Goal: Transaction & Acquisition: Book appointment/travel/reservation

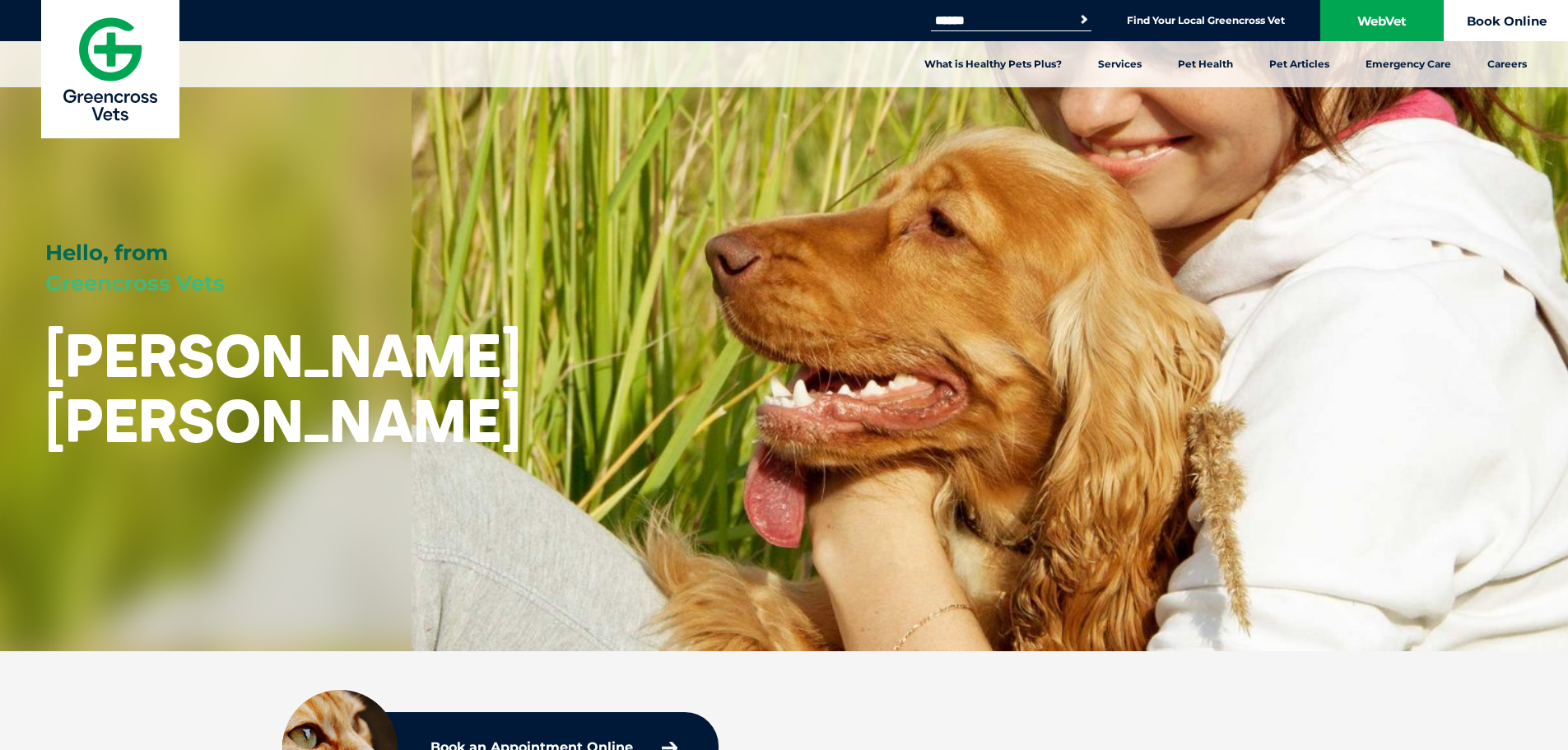
click at [838, 17] on link "Book Online" at bounding box center [1506, 20] width 123 height 41
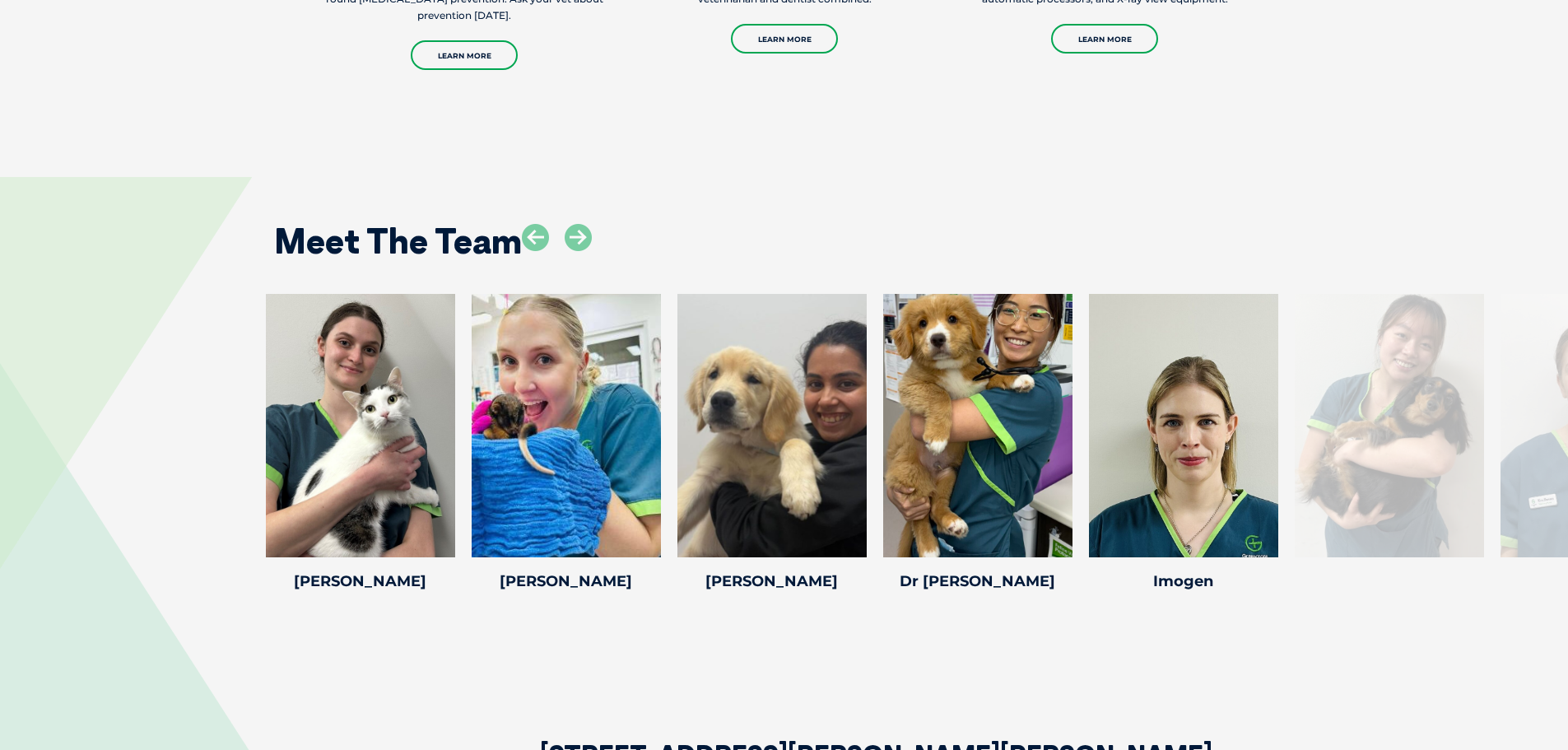
scroll to position [2305, 0]
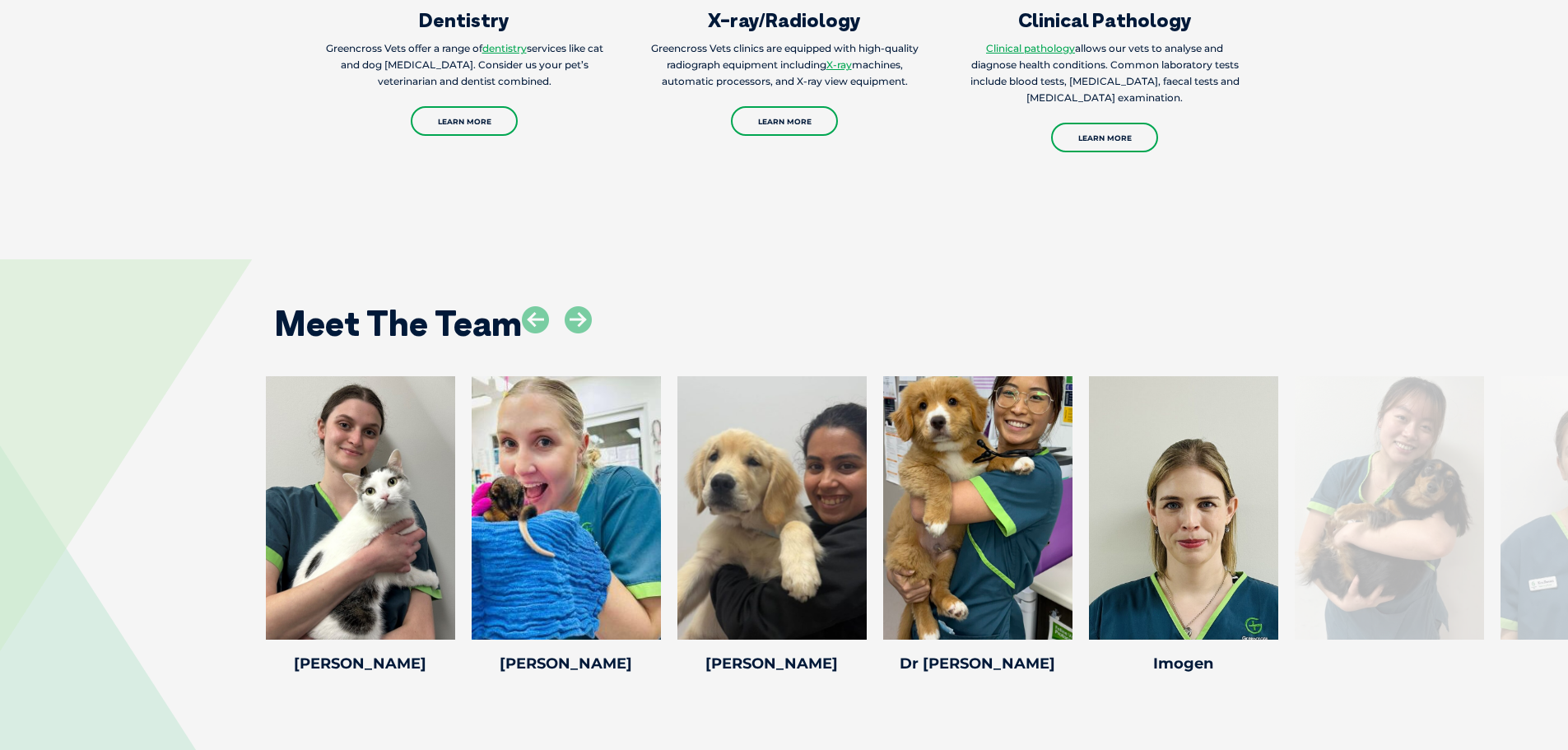
click at [838, 437] on div at bounding box center [1389, 508] width 189 height 264
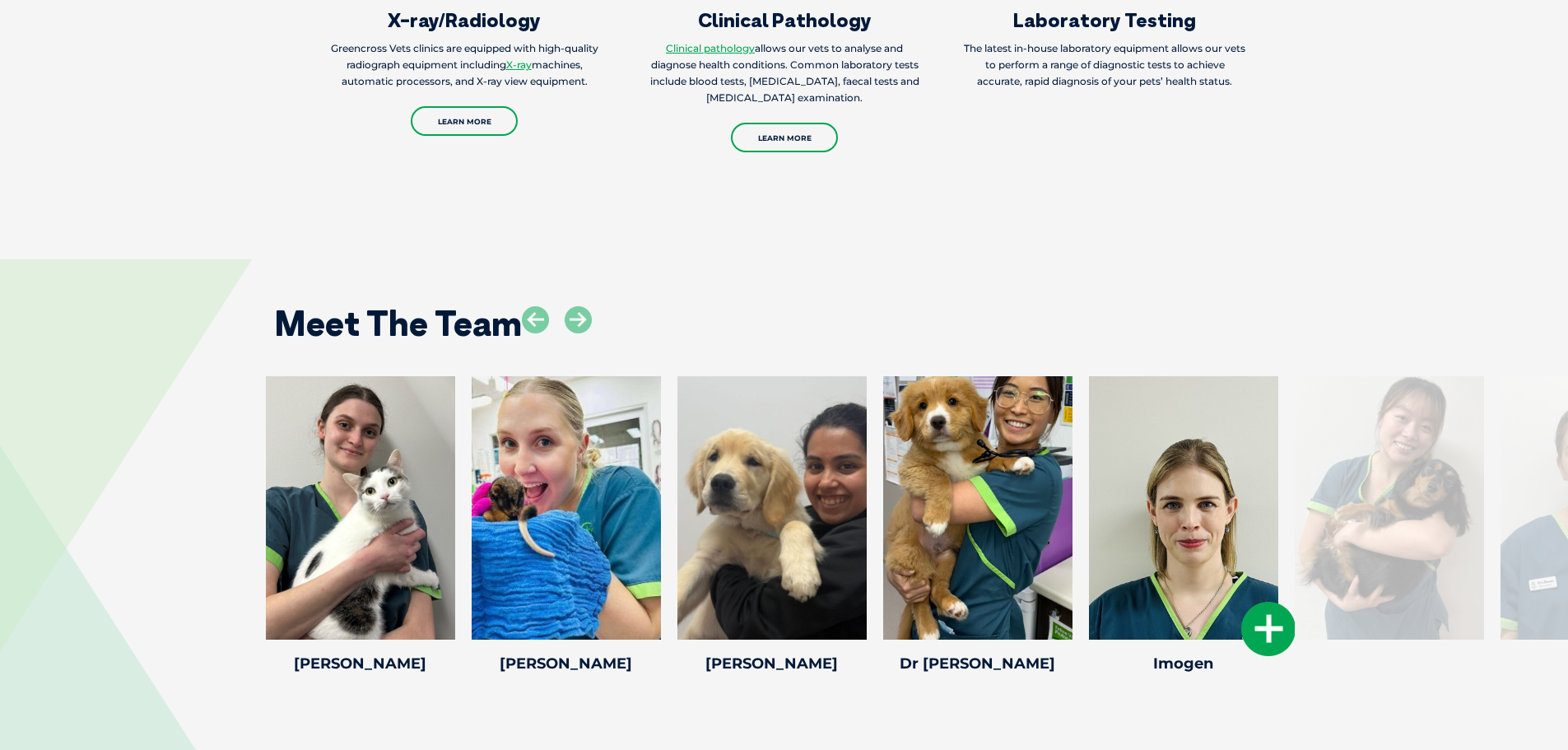
click at [838, 437] on icon at bounding box center [1269, 629] width 54 height 54
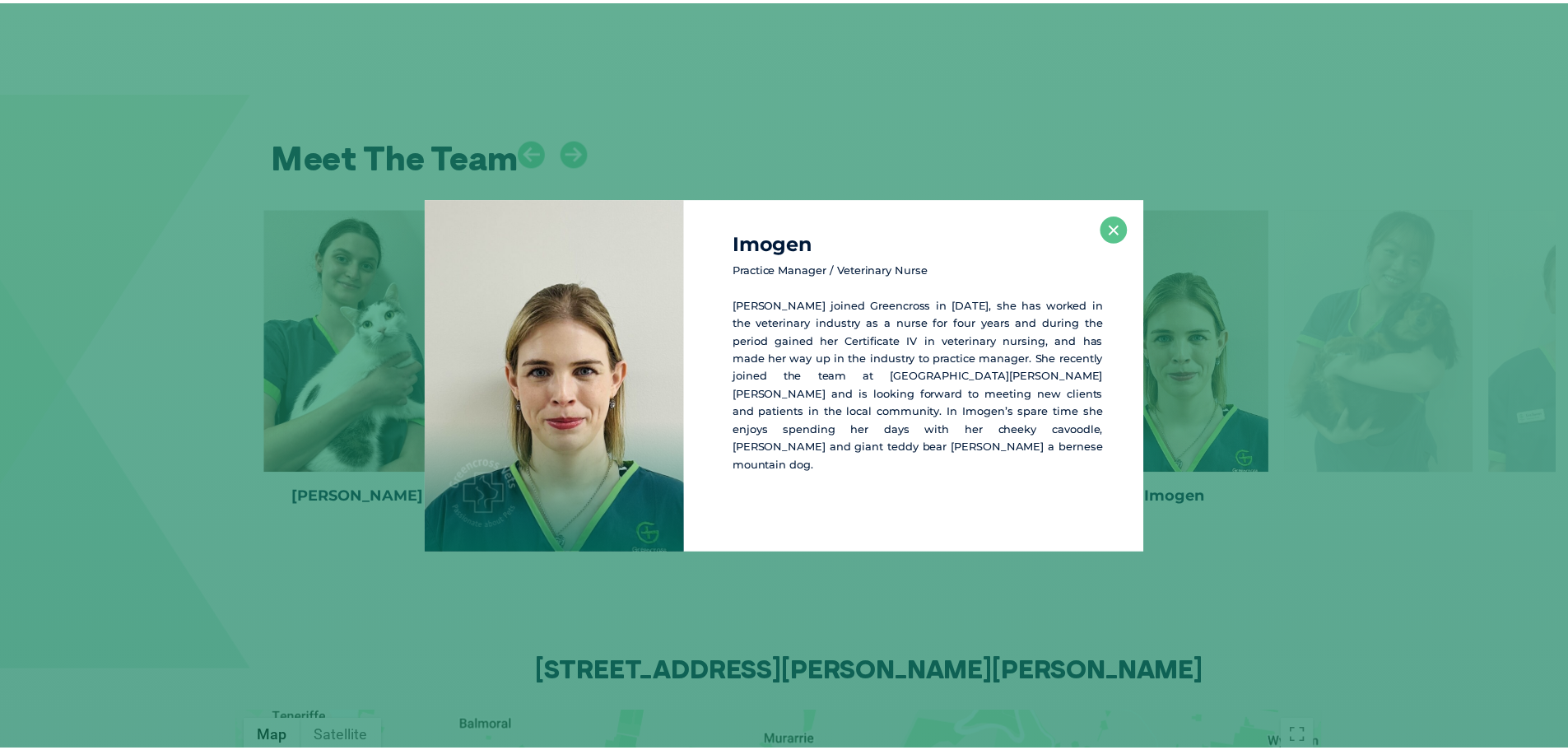
scroll to position [2474, 0]
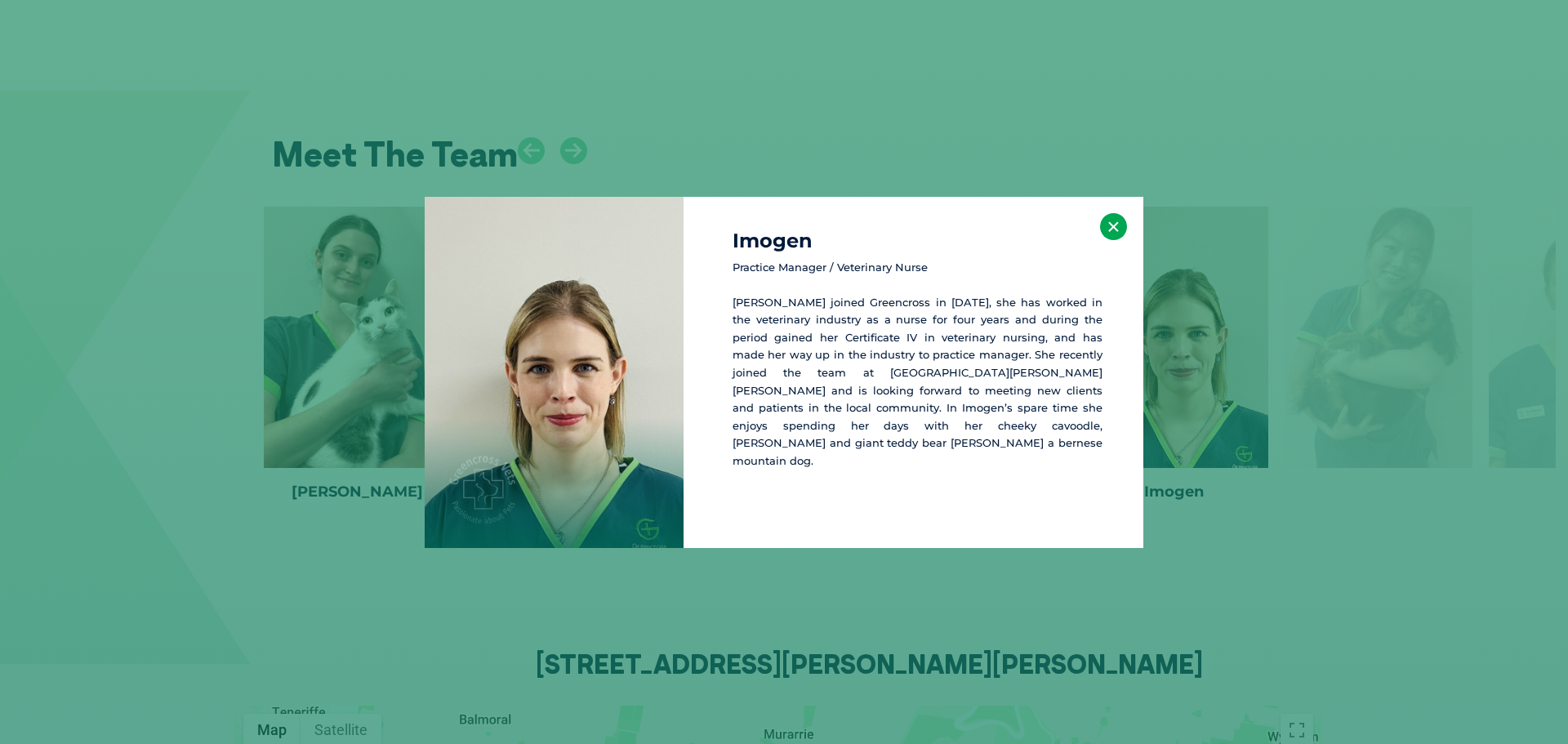
click at [832, 221] on button "×" at bounding box center [1113, 226] width 27 height 27
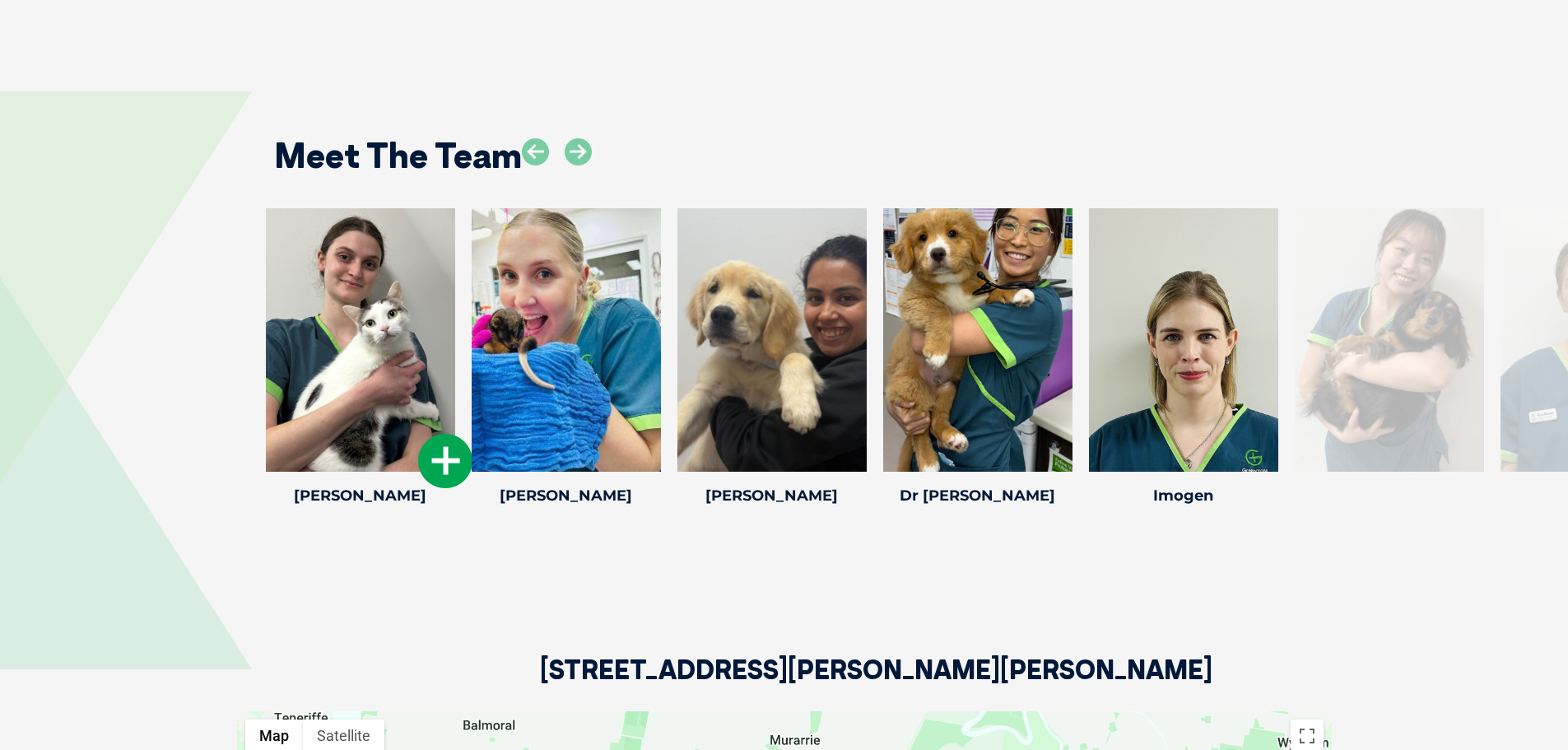
click at [439, 434] on icon at bounding box center [445, 461] width 54 height 54
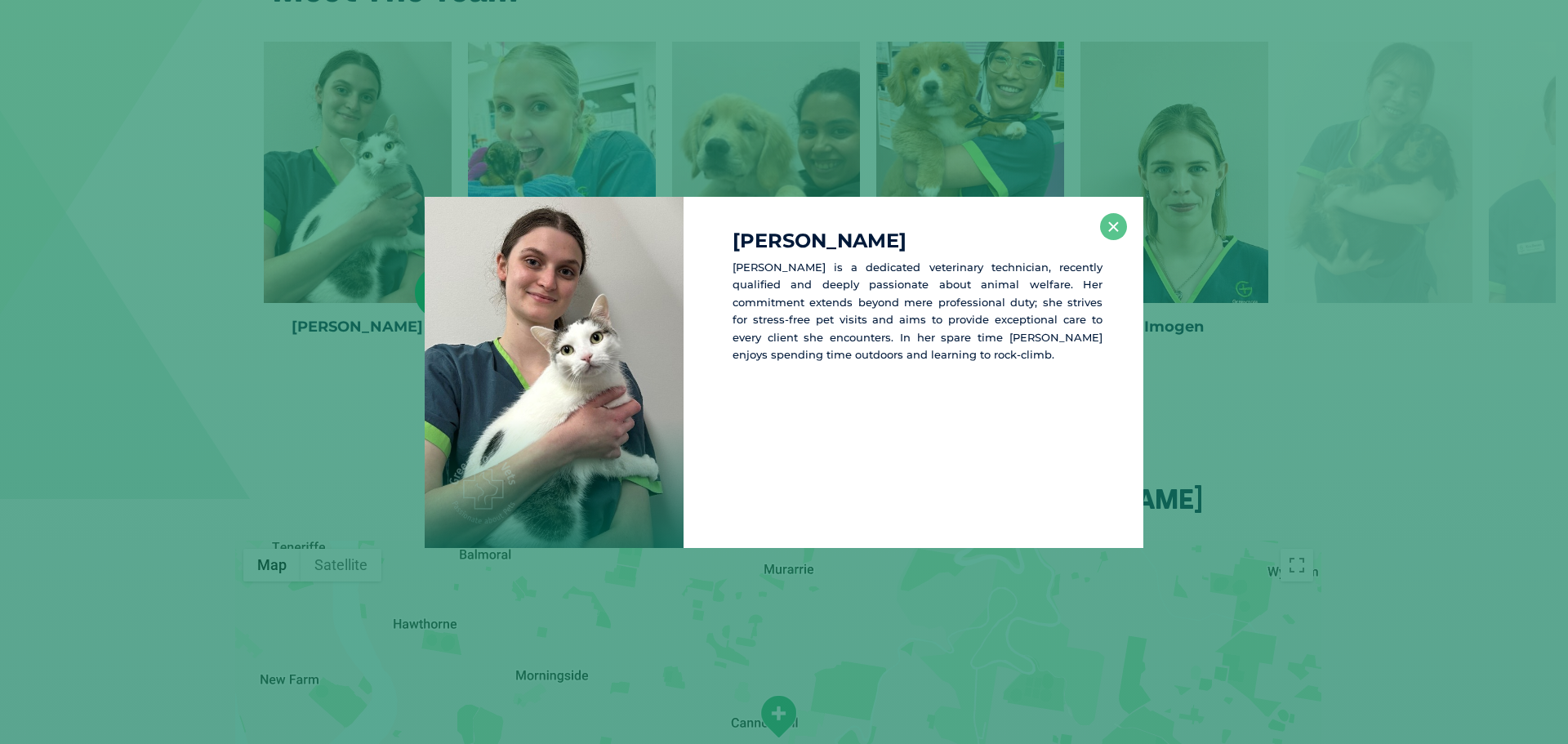
scroll to position [2620, 0]
click at [832, 217] on button "×" at bounding box center [1113, 226] width 27 height 27
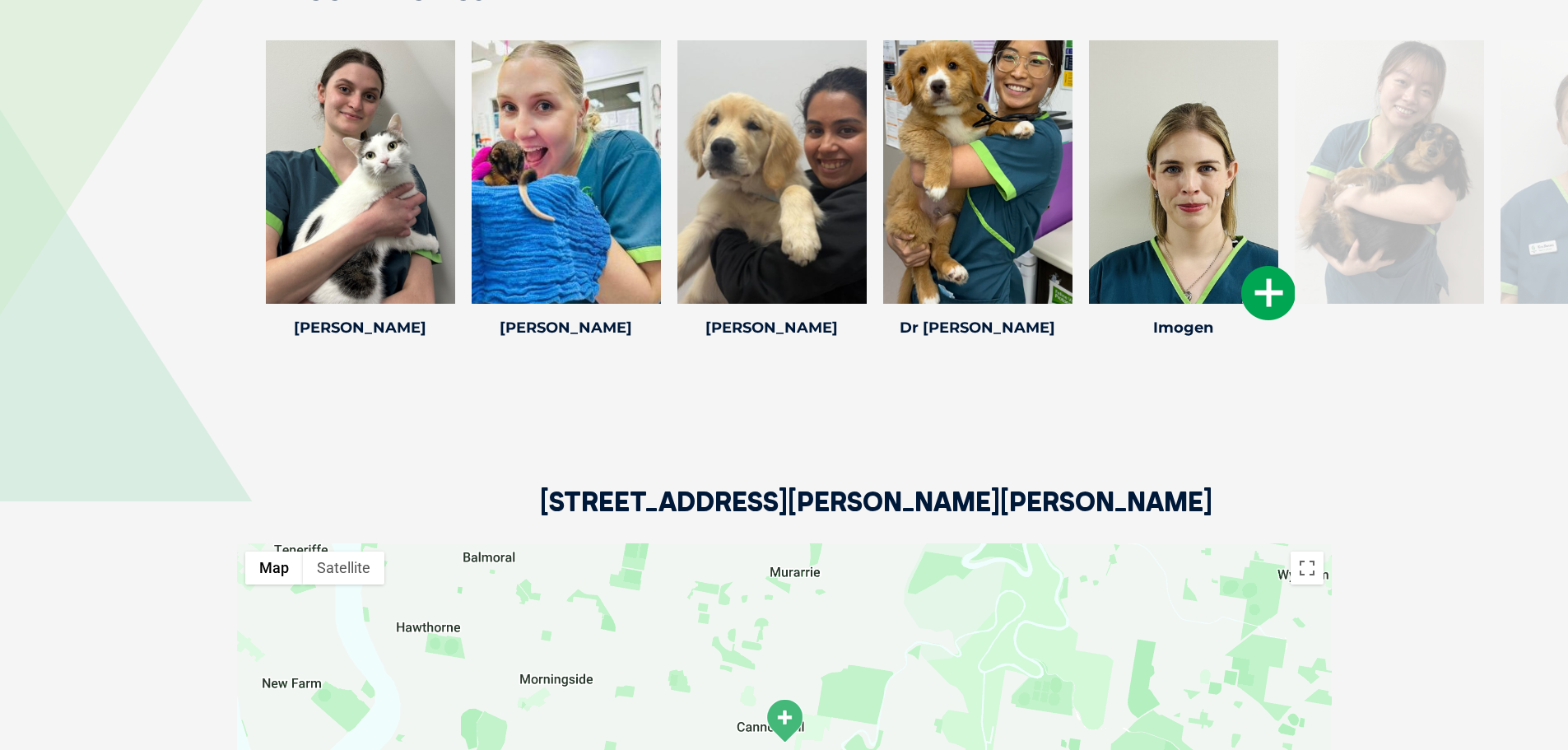
click at [838, 266] on icon at bounding box center [1269, 293] width 54 height 54
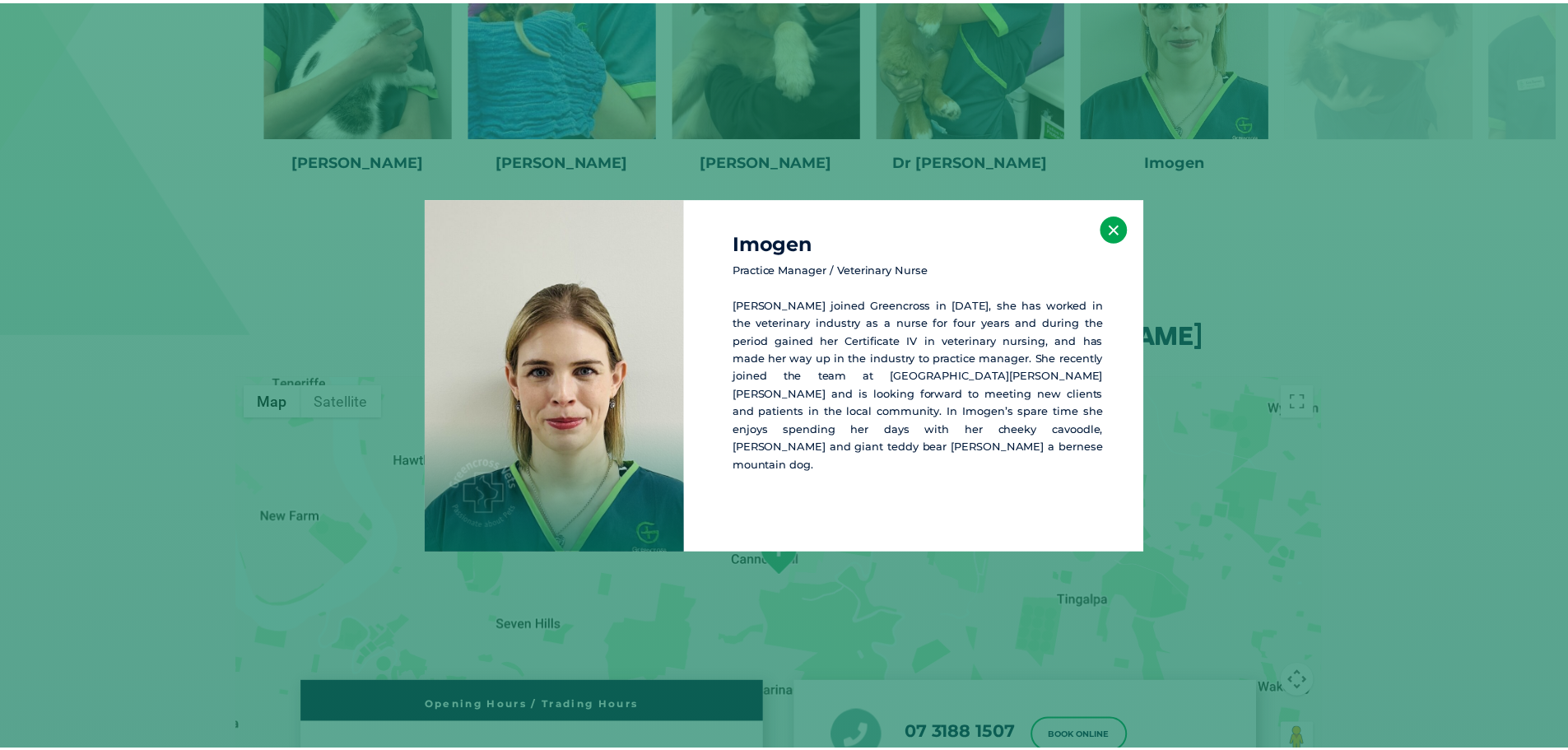
scroll to position [2809, 0]
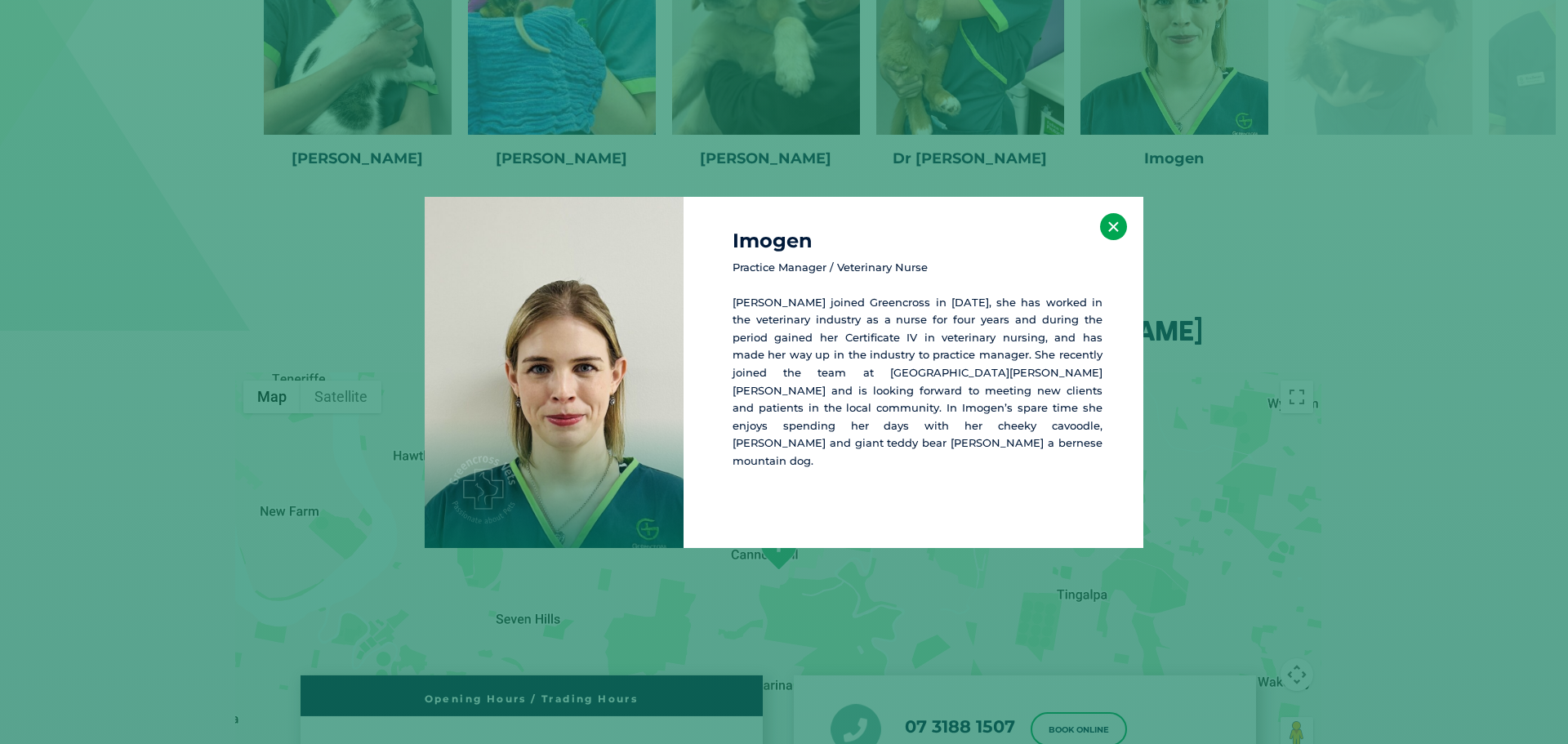
click at [832, 223] on button "×" at bounding box center [1113, 226] width 27 height 27
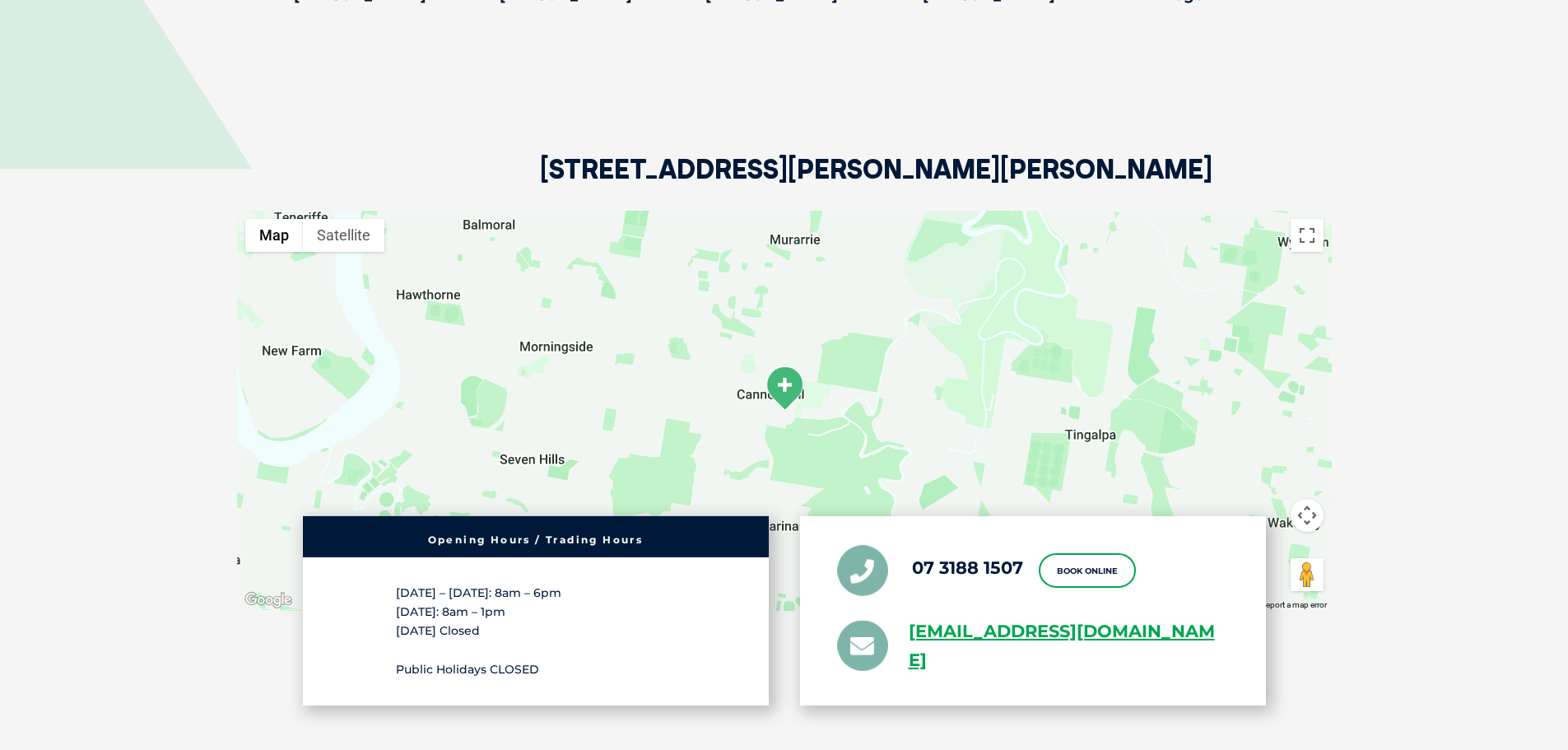
scroll to position [2892, 0]
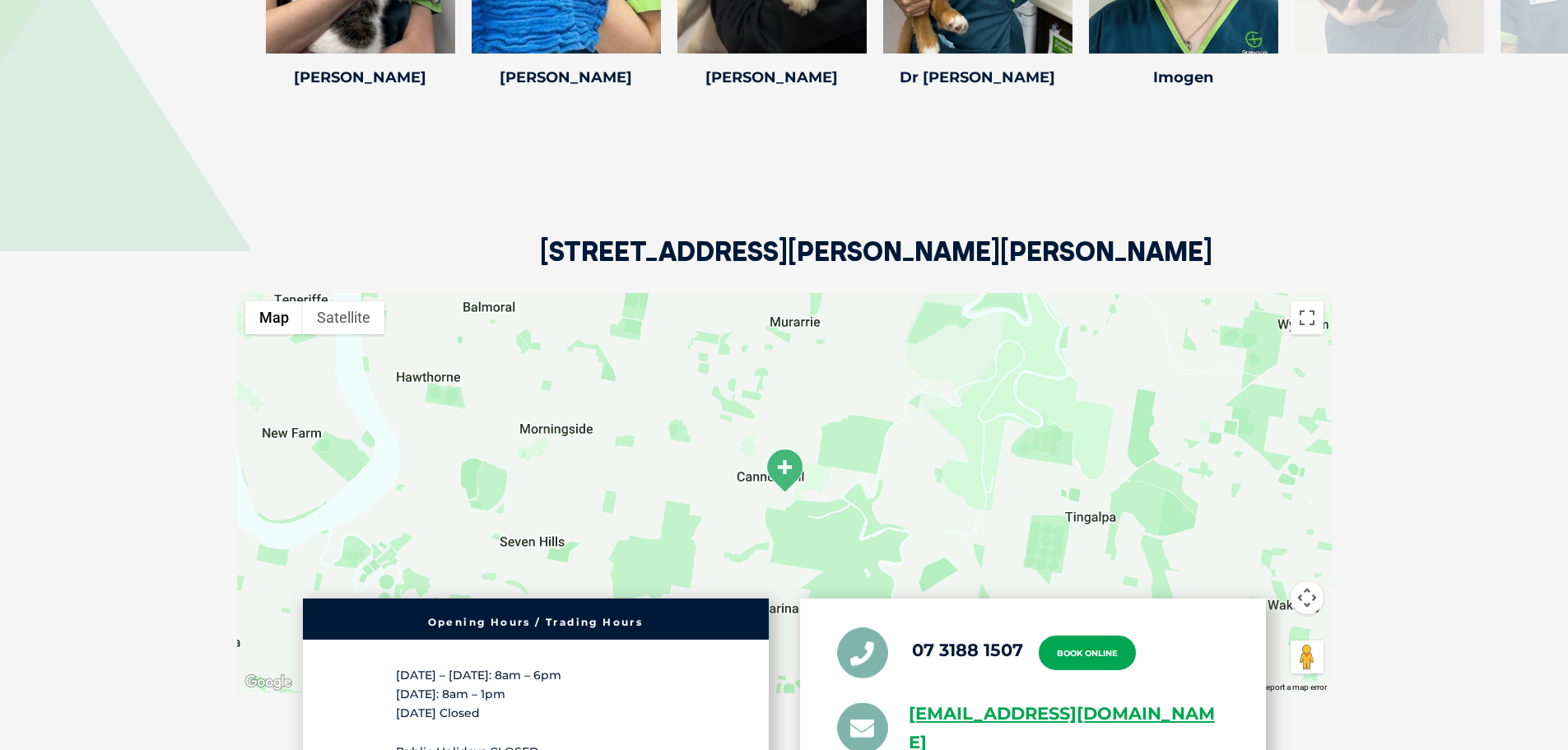
click at [838, 437] on link "Book Online" at bounding box center [1087, 653] width 97 height 35
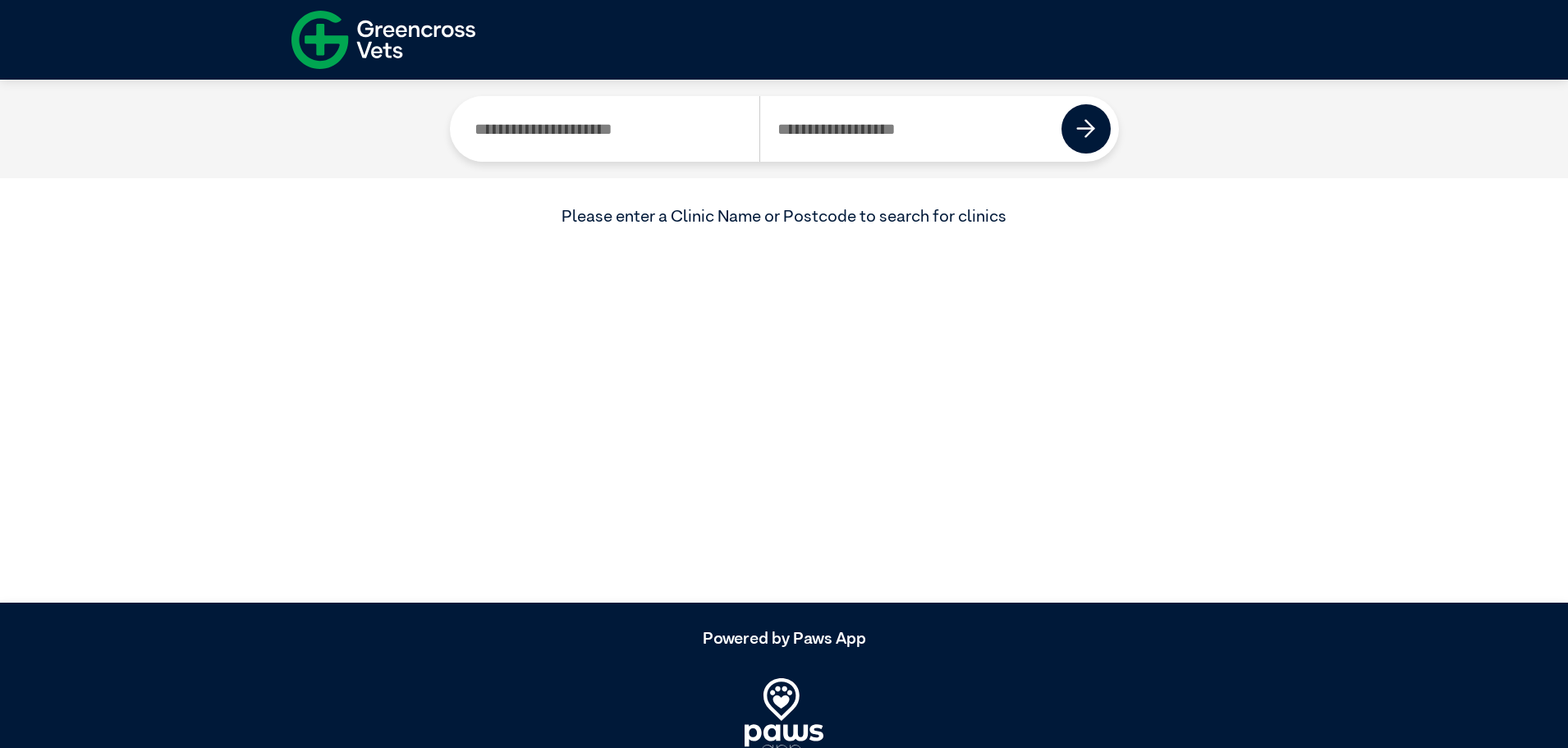
click at [631, 137] on input "Search by Clinic Name" at bounding box center [609, 128] width 302 height 65
type input "**********"
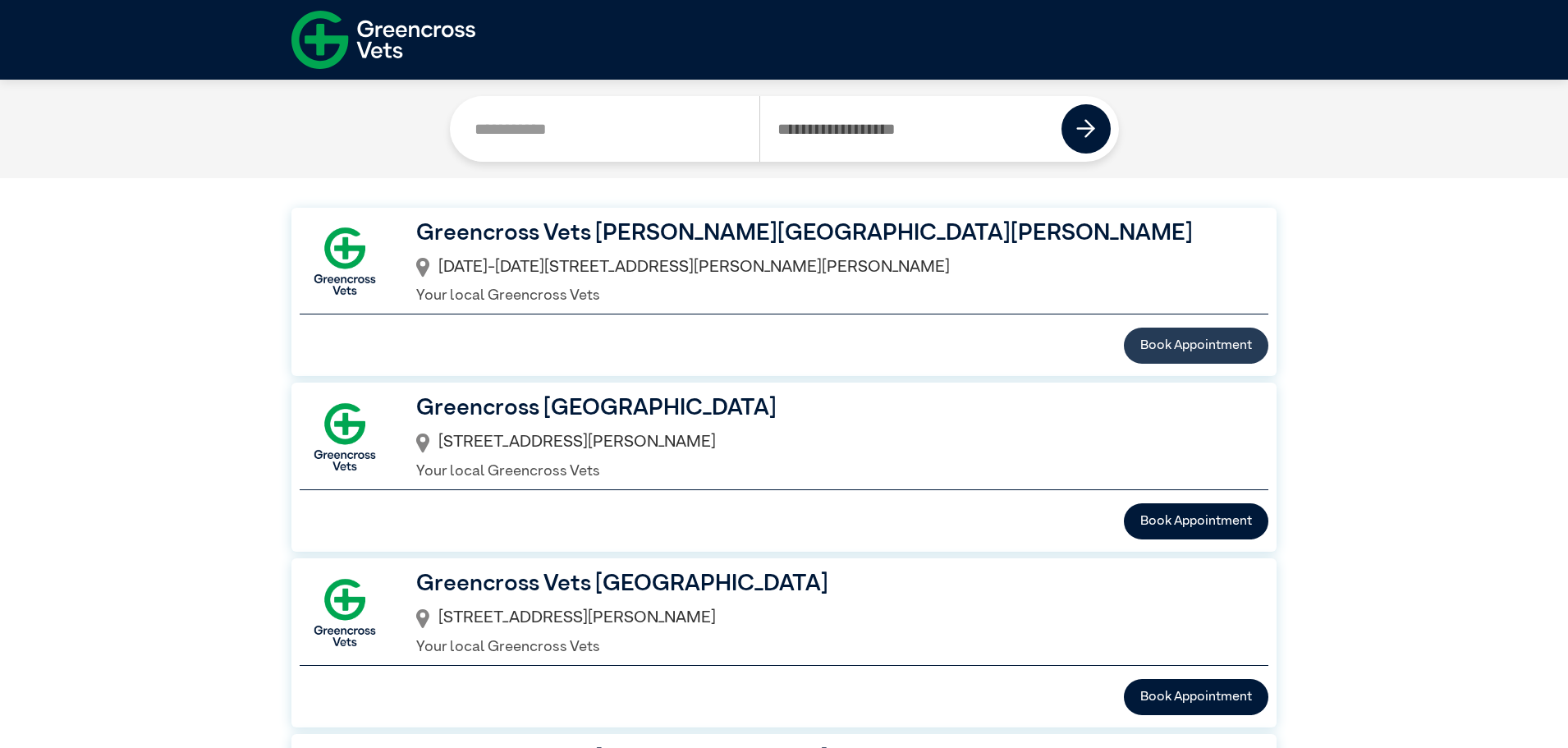
click at [1178, 340] on button "Book Appointment" at bounding box center [1196, 345] width 145 height 36
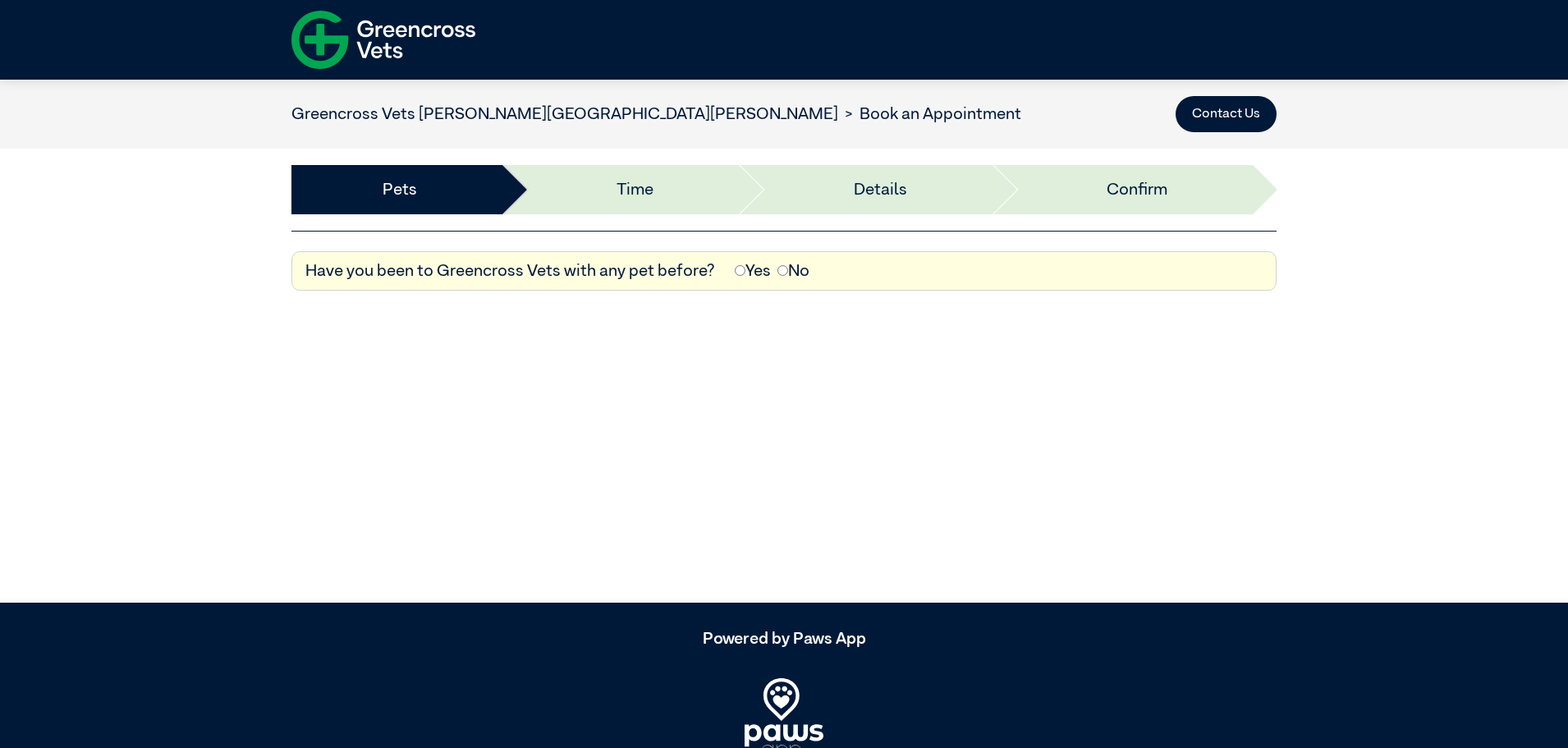
click at [728, 270] on div "Yes No" at bounding box center [771, 271] width 88 height 24
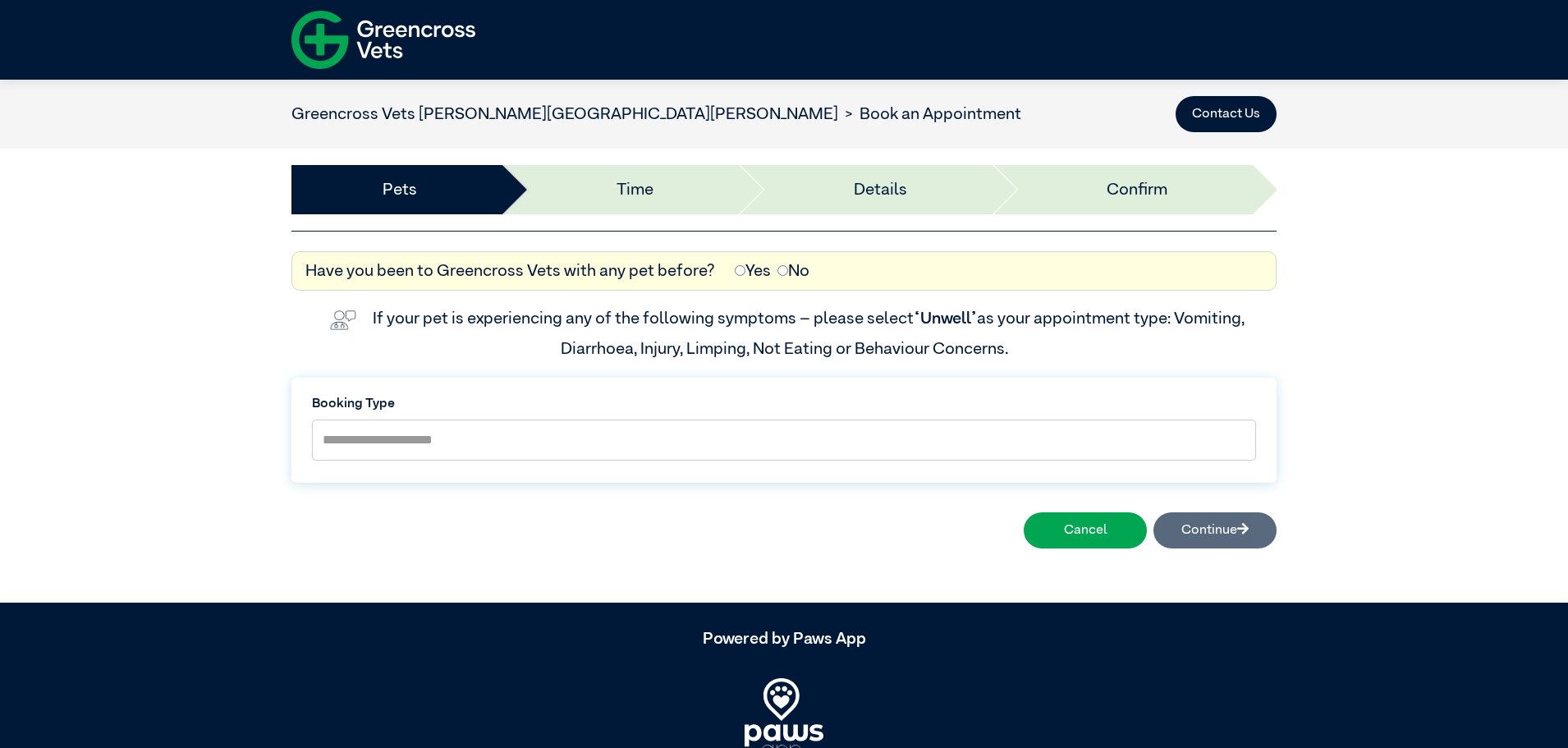
click at [1214, 524] on div "Cancel Continue" at bounding box center [784, 530] width 986 height 50
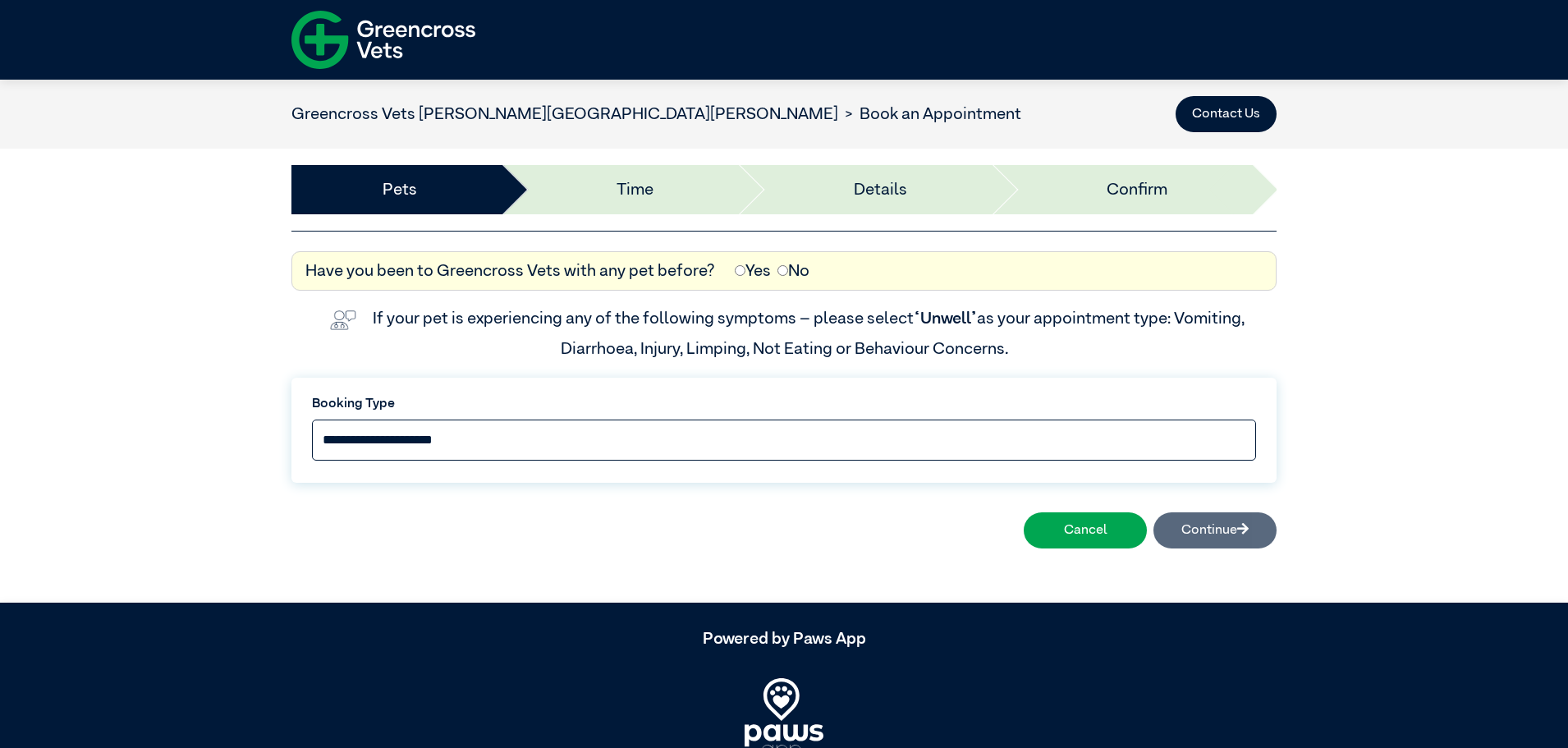
click at [541, 435] on select "**********" at bounding box center [784, 440] width 944 height 41
